Goal: Transaction & Acquisition: Purchase product/service

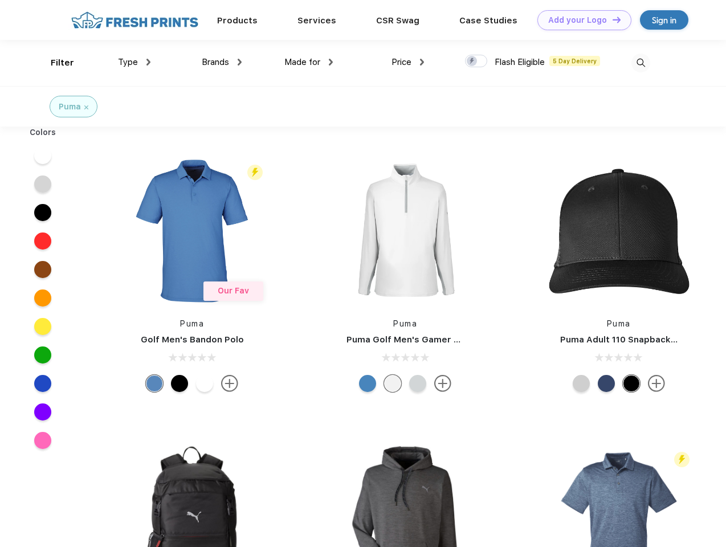
scroll to position [1, 0]
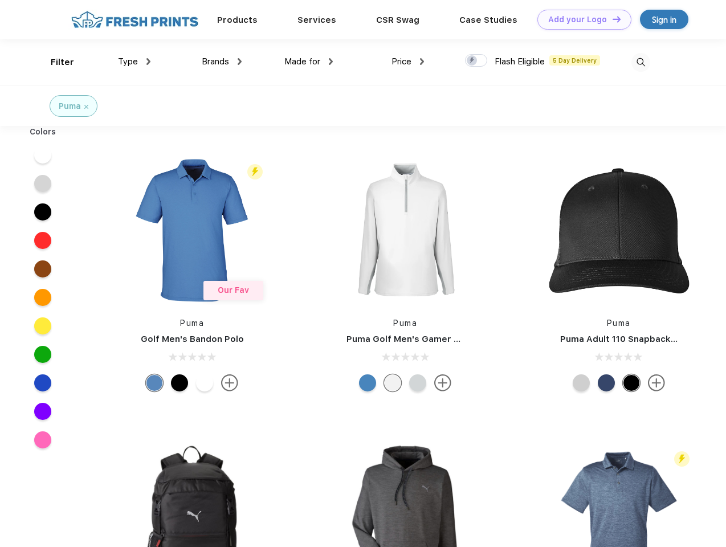
click at [580, 19] on link "Add your Logo Design Tool" at bounding box center [585, 20] width 94 height 20
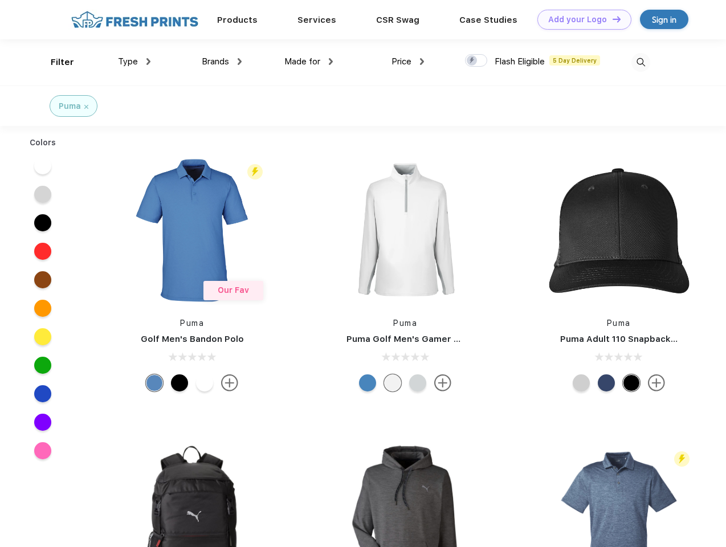
click at [0, 0] on div "Design Tool" at bounding box center [0, 0] width 0 height 0
click at [612, 19] on link "Add your Logo Design Tool" at bounding box center [585, 20] width 94 height 20
click at [55, 62] on div "Filter" at bounding box center [62, 62] width 23 height 13
click at [135, 62] on span "Type" at bounding box center [128, 61] width 20 height 10
click at [222, 62] on span "Brands" at bounding box center [215, 61] width 27 height 10
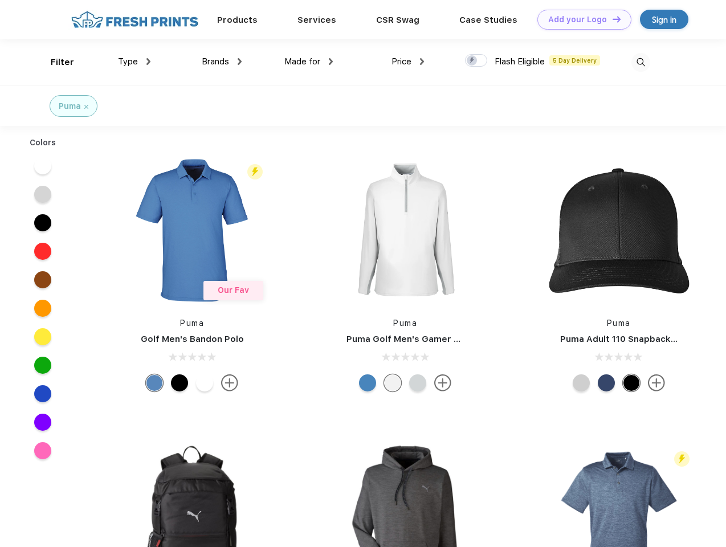
click at [309, 62] on span "Made for" at bounding box center [303, 61] width 36 height 10
click at [408, 62] on span "Price" at bounding box center [402, 61] width 20 height 10
click at [477, 61] on div at bounding box center [476, 60] width 22 height 13
click at [473, 61] on input "checkbox" at bounding box center [468, 57] width 7 height 7
click at [641, 62] on img at bounding box center [641, 62] width 19 height 19
